Goal: Task Accomplishment & Management: Manage account settings

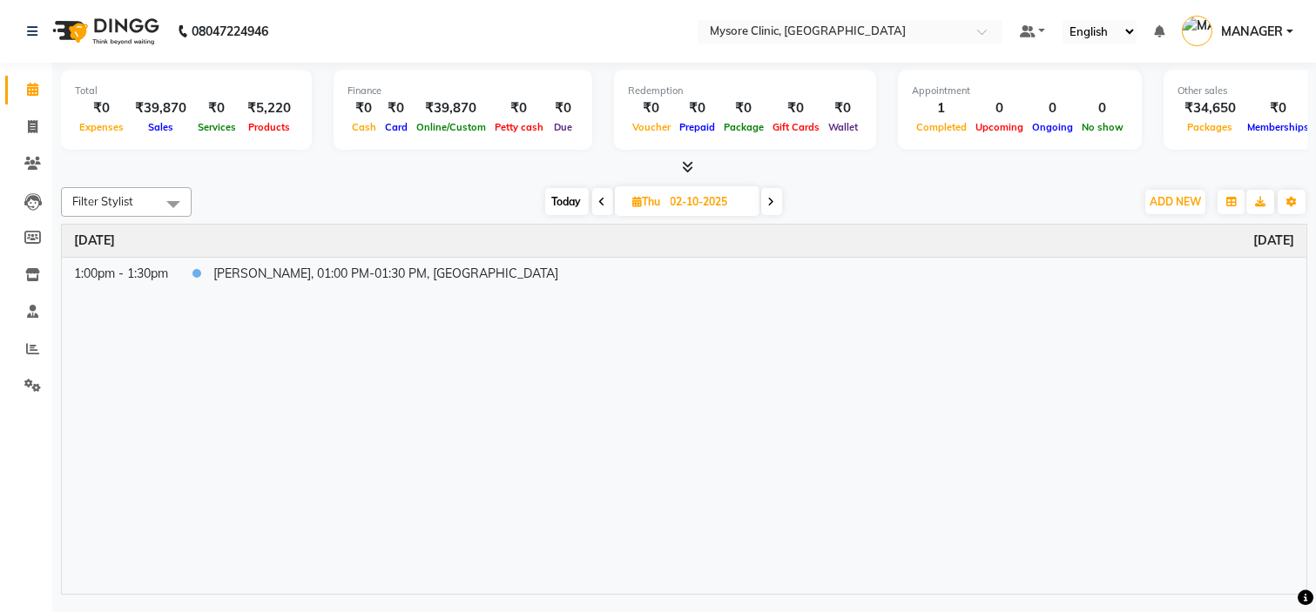
click at [571, 211] on span "Today" at bounding box center [567, 201] width 44 height 27
type input "01-10-2025"
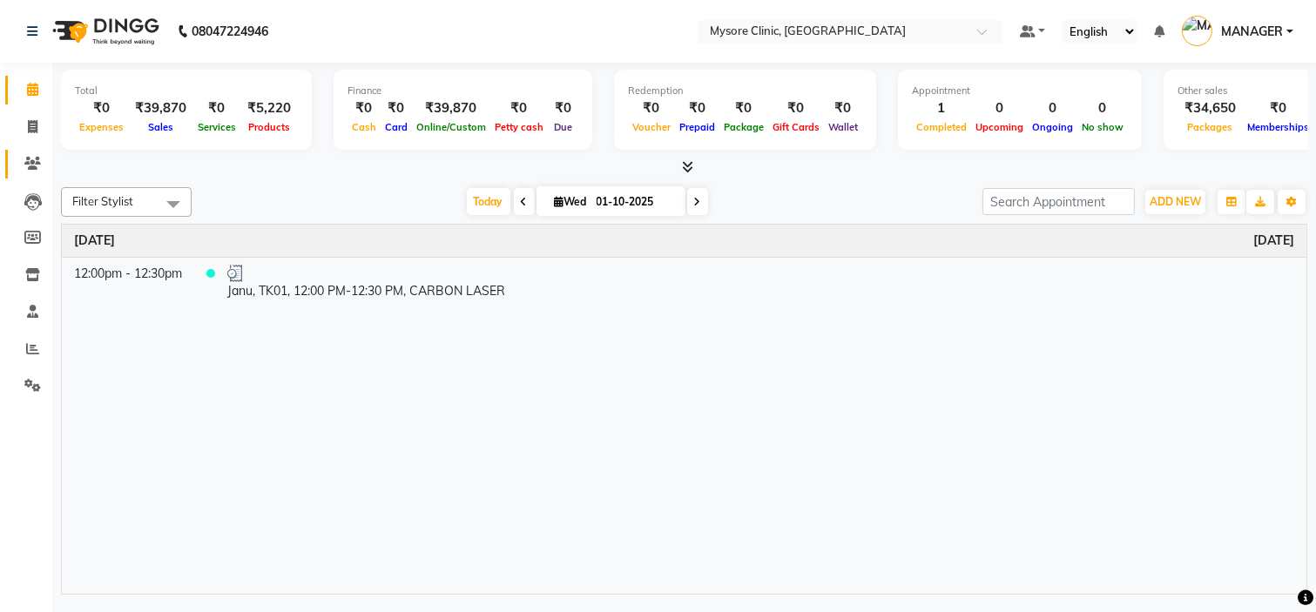
click at [33, 152] on link "Clients" at bounding box center [26, 164] width 42 height 29
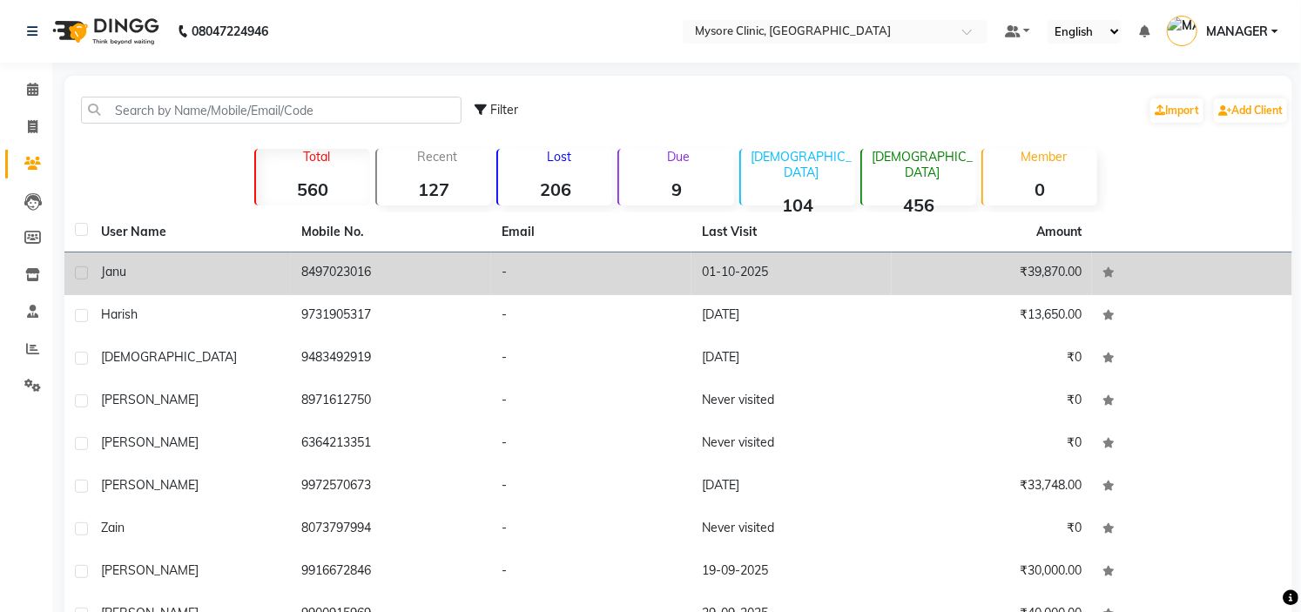
click at [450, 282] on td "8497023016" at bounding box center [391, 274] width 200 height 43
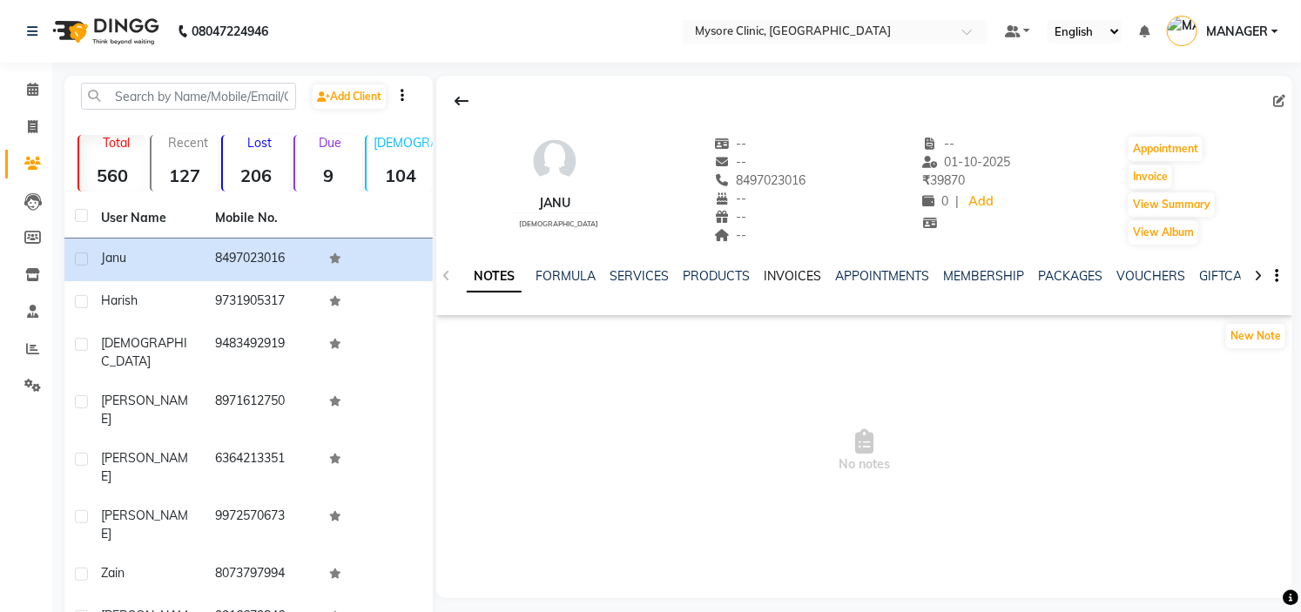
click at [780, 275] on link "INVOICES" at bounding box center [792, 276] width 57 height 16
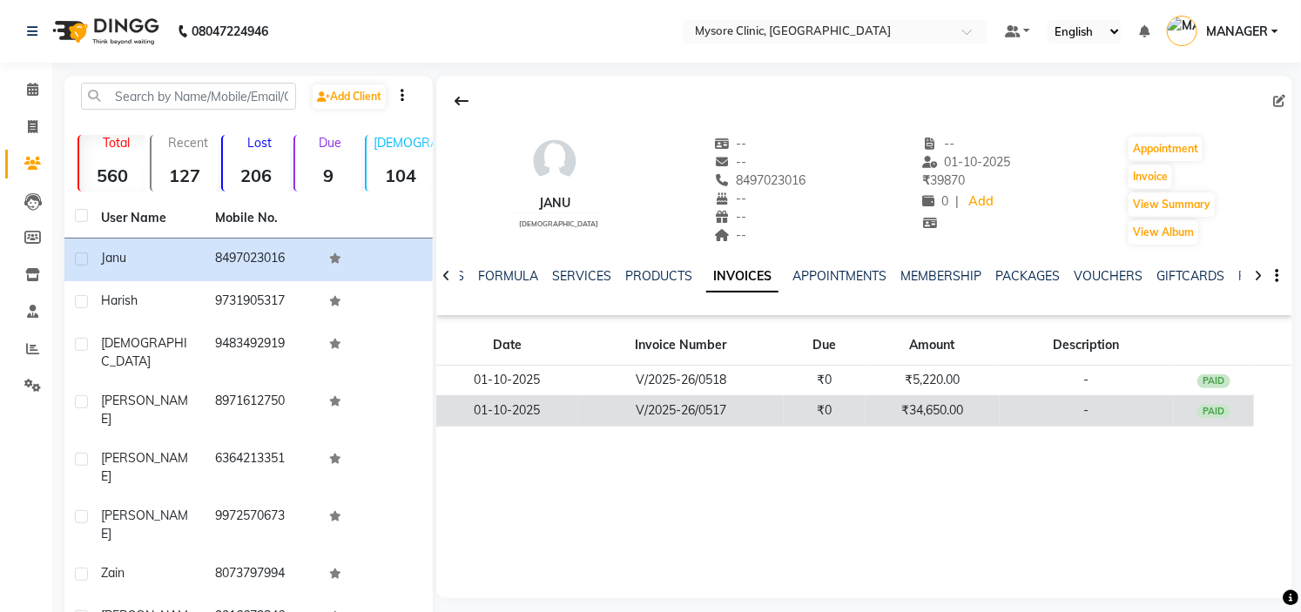
click at [929, 396] on td "₹34,650.00" at bounding box center [933, 410] width 134 height 30
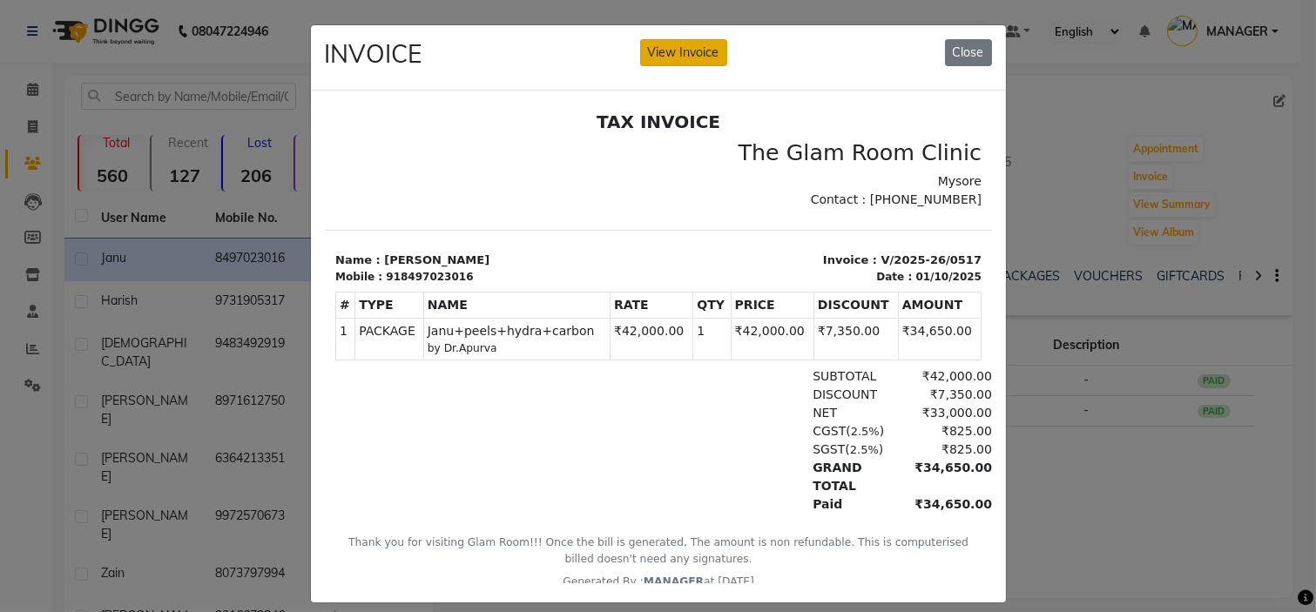
click at [679, 58] on button "View Invoice" at bounding box center [683, 52] width 87 height 27
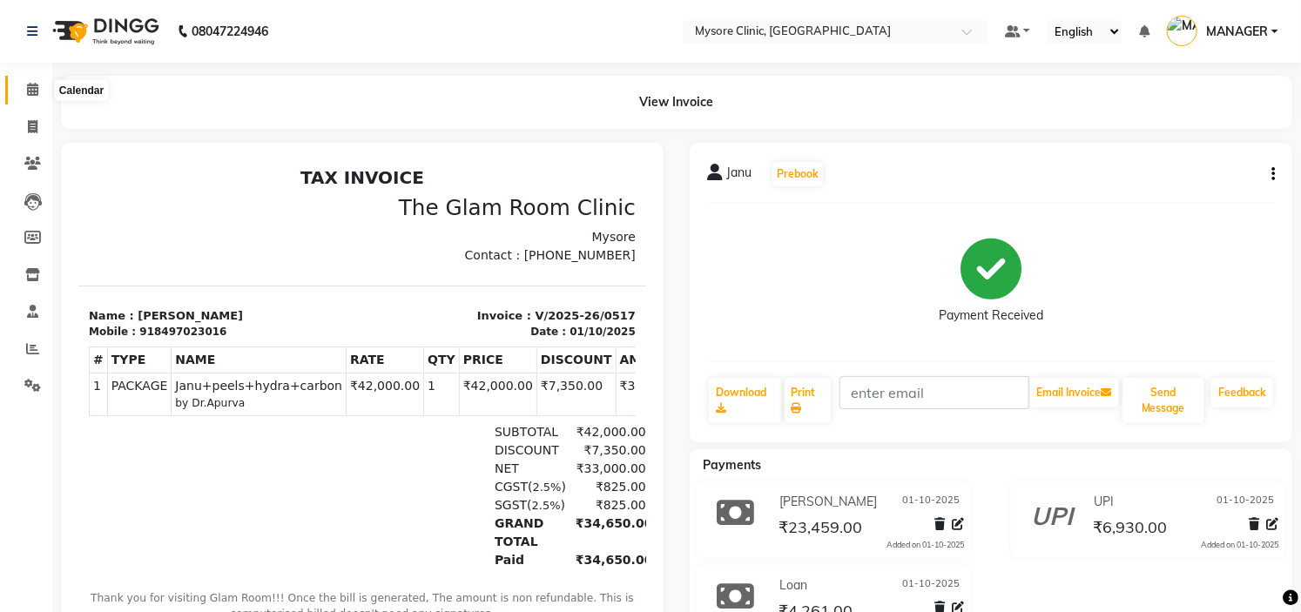
click at [31, 87] on icon at bounding box center [32, 89] width 11 height 13
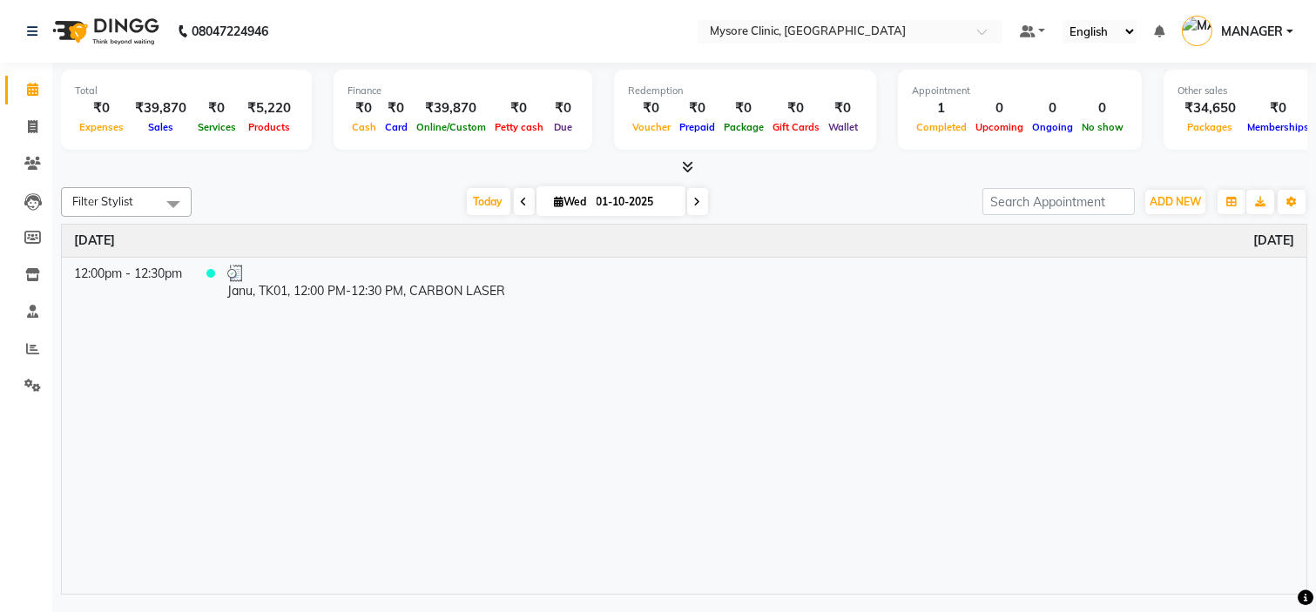
click at [318, 203] on div "[DATE] [DATE]" at bounding box center [586, 202] width 773 height 26
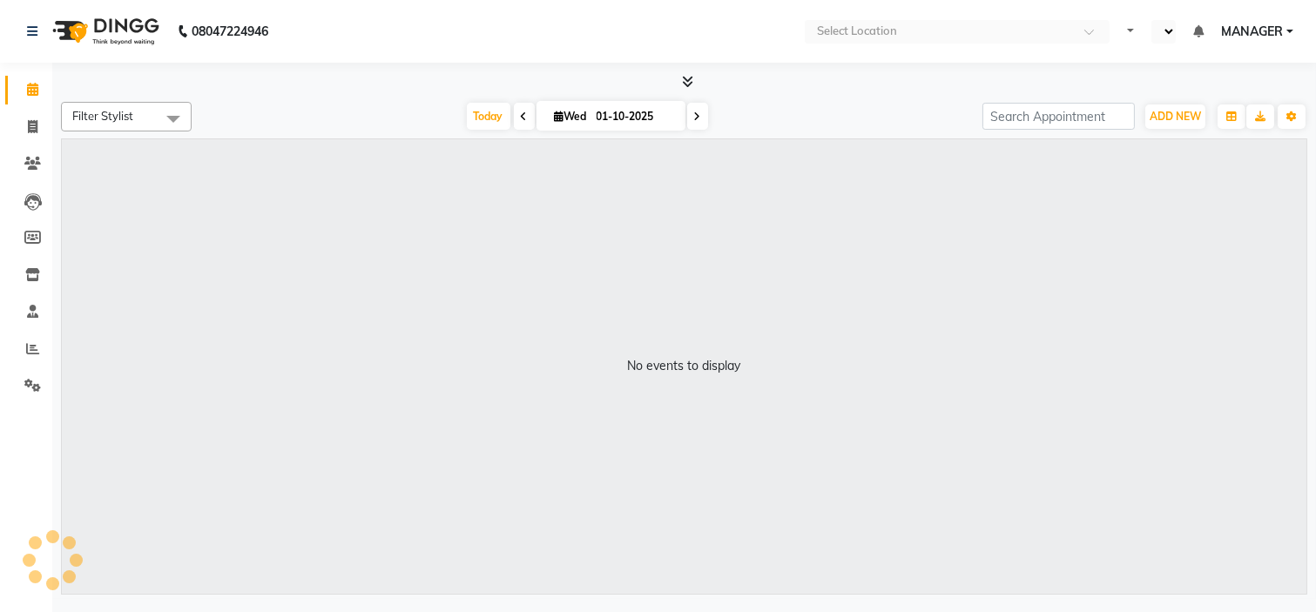
select select "en"
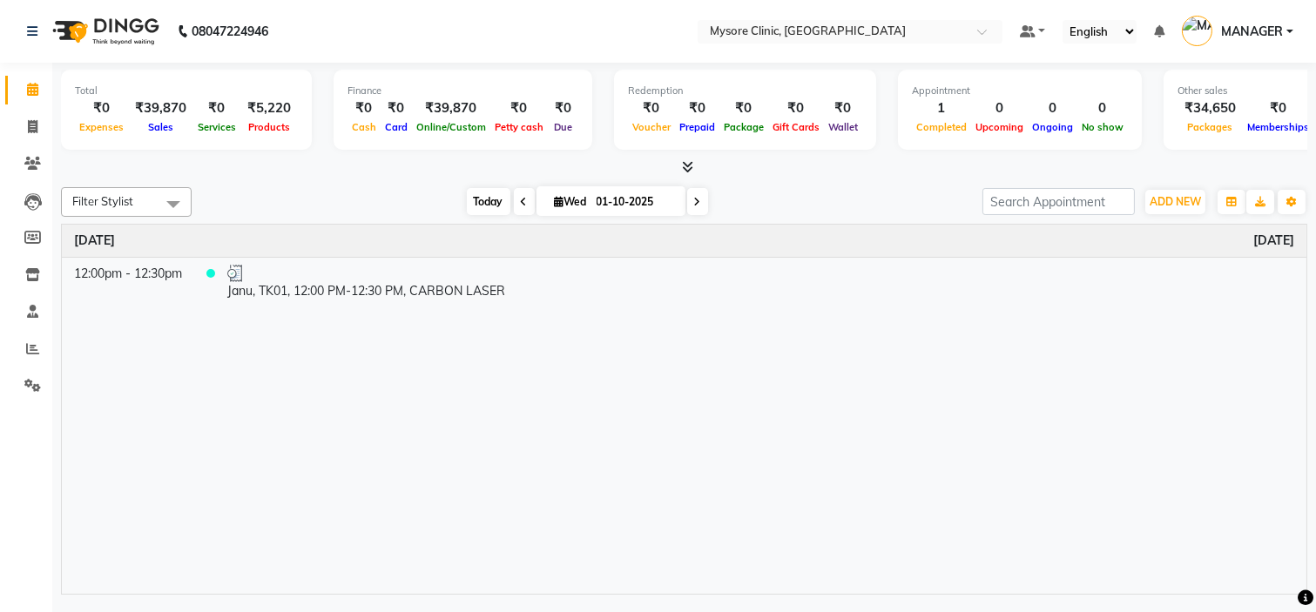
click at [475, 195] on span "Today" at bounding box center [489, 201] width 44 height 27
select select "en"
click at [1251, 32] on span "MANAGER" at bounding box center [1252, 32] width 62 height 18
click at [845, 177] on div "Total ₹0 Expenses ₹39,870 Sales ₹0 Services ₹5,220 Products Finance ₹0 Cash ₹0 …" at bounding box center [683, 331] width 1263 height 536
click at [694, 202] on icon at bounding box center [697, 202] width 7 height 10
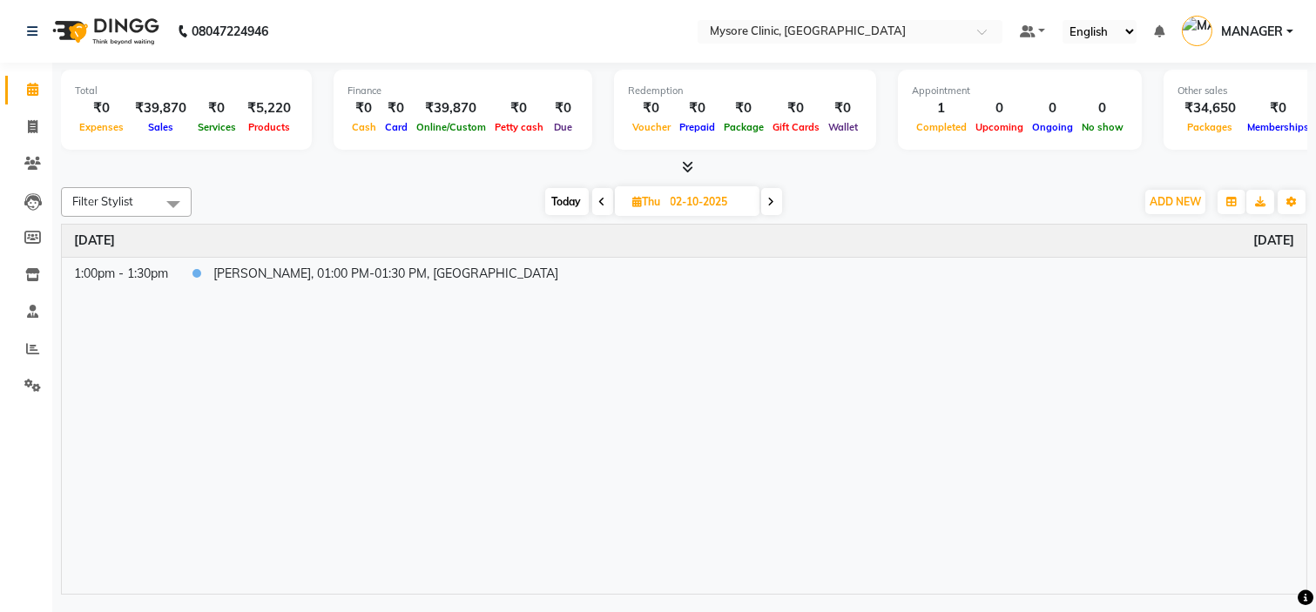
click at [563, 202] on span "Today" at bounding box center [567, 201] width 44 height 27
type input "01-10-2025"
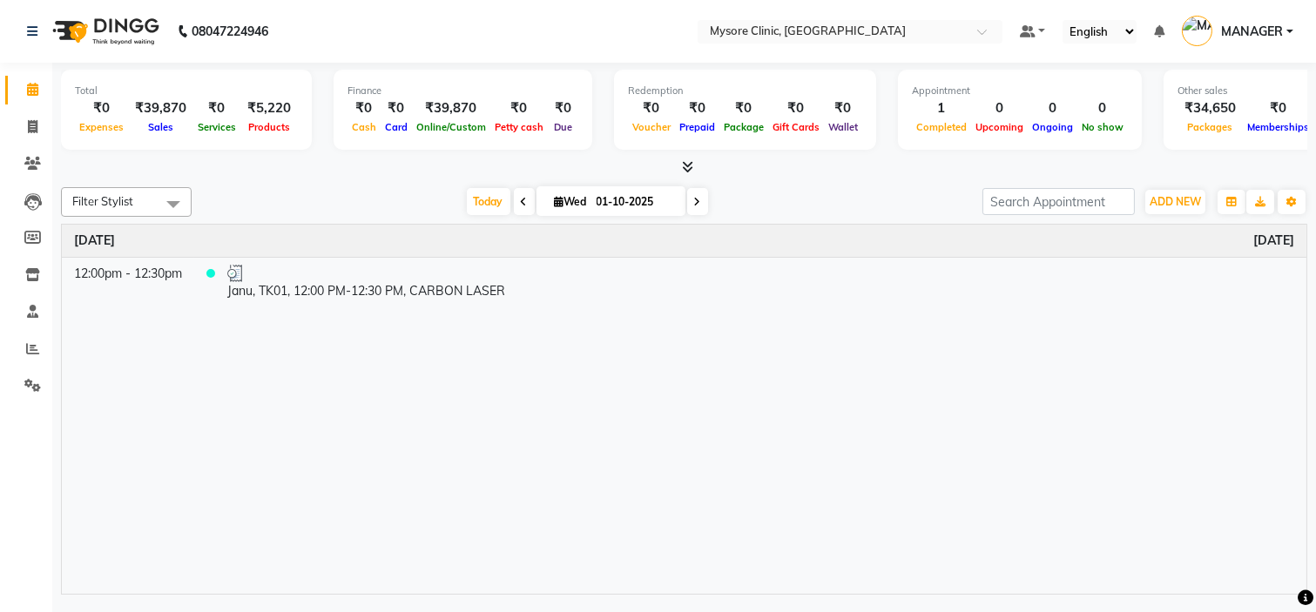
click at [1265, 23] on span "MANAGER" at bounding box center [1252, 32] width 62 height 18
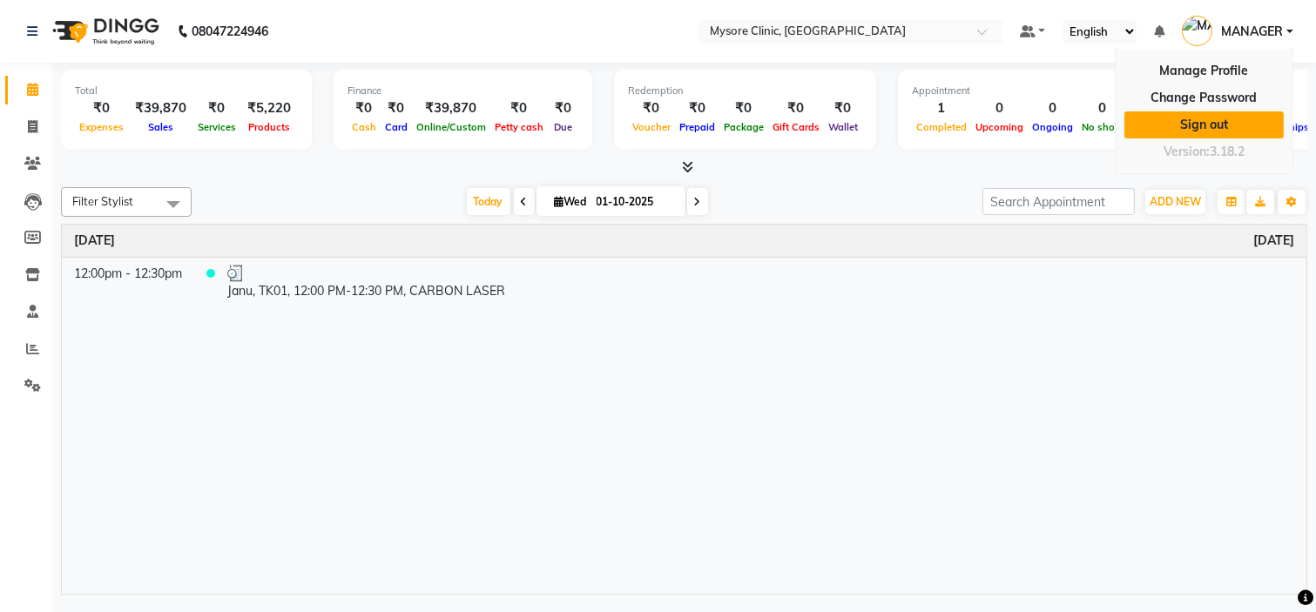
click at [1194, 119] on link "Sign out" at bounding box center [1203, 124] width 159 height 27
